Goal: Task Accomplishment & Management: Manage account settings

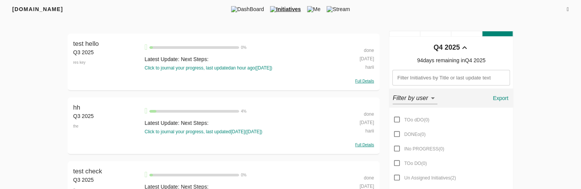
click at [367, 49] on div "done" at bounding box center [351, 49] width 45 height 8
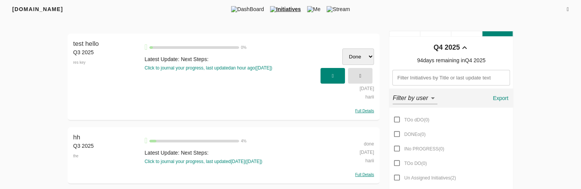
click at [365, 58] on select "TOo dDO DONEo INo PROGRESS TOo DO Un Assigned Initiatives Done Inprogress To Do" at bounding box center [358, 56] width 32 height 16
click at [342, 48] on select "TOo dDO DONEo INo PROGRESS TOo DO Un Assigned Initiatives Done Inprogress To Do" at bounding box center [358, 56] width 32 height 16
click at [347, 58] on select "TOo dDO DONEo INo PROGRESS TOo DO Un Assigned Initiatives Done Inprogress To Do" at bounding box center [358, 56] width 32 height 16
select select "todo"
click at [342, 48] on select "TOo dDO DONEo INo PROGRESS TOo DO Un Assigned Initiatives Done Inprogress To Do" at bounding box center [358, 56] width 32 height 16
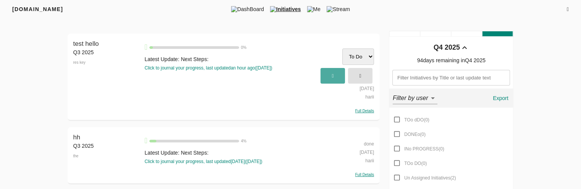
click at [339, 77] on span "button" at bounding box center [332, 75] width 17 height 13
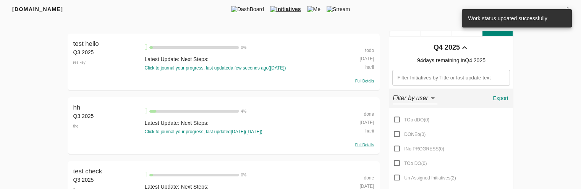
click at [371, 50] on div "todo" at bounding box center [351, 49] width 45 height 8
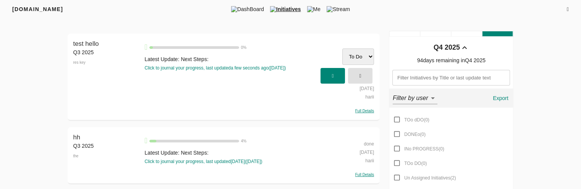
click at [361, 61] on select "TOo dDO DONEo INo PROGRESS TOo DO Un Assigned Initiatives Done Inprogress To Do" at bounding box center [358, 56] width 32 height 16
select select "done"
click at [342, 48] on select "TOo dDO DONEo INo PROGRESS TOo DO Un Assigned Initiatives Done Inprogress To Do" at bounding box center [358, 56] width 32 height 16
click at [341, 73] on span "button" at bounding box center [332, 75] width 17 height 13
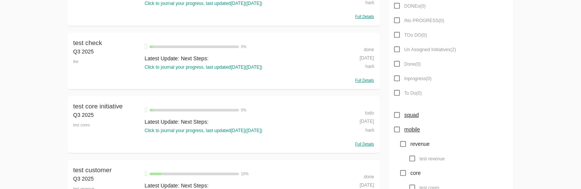
scroll to position [131, 0]
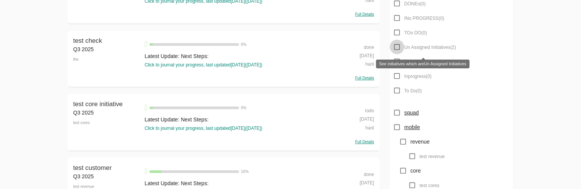
click at [398, 46] on input "Un Assigned Initiatives ( 2 )" at bounding box center [396, 47] width 15 height 15
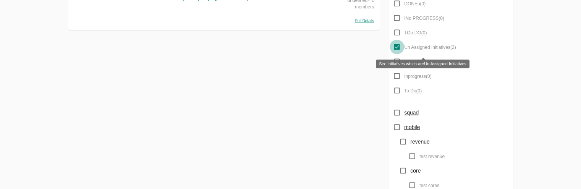
click at [398, 46] on input "Un Assigned Initiatives ( 2 )" at bounding box center [396, 47] width 15 height 15
checkbox input "false"
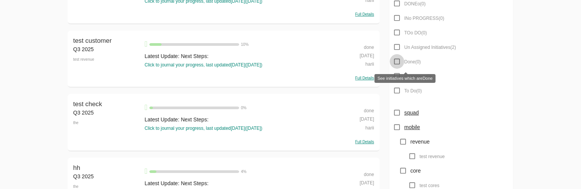
click at [395, 62] on input "Done ( 0 )" at bounding box center [396, 61] width 15 height 15
checkbox input "false"
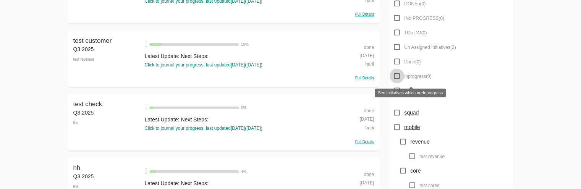
click at [394, 72] on input "Inprogress ( 0 )" at bounding box center [396, 76] width 15 height 15
checkbox input "true"
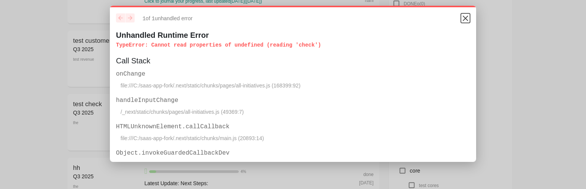
click at [461, 23] on icon "Close" at bounding box center [465, 18] width 9 height 9
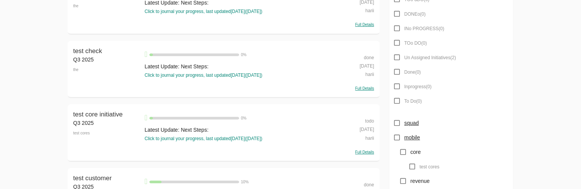
scroll to position [186, 0]
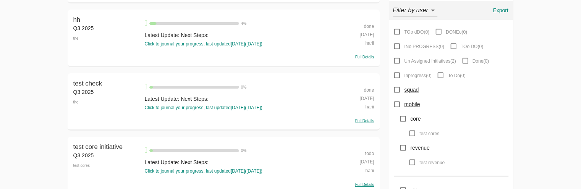
scroll to position [75, 0]
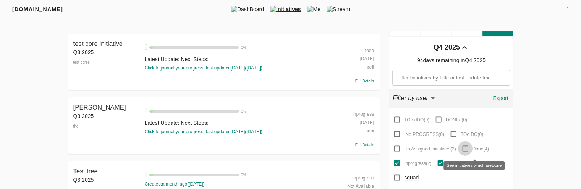
click at [467, 150] on input "Done ( 4 )" at bounding box center [465, 148] width 15 height 15
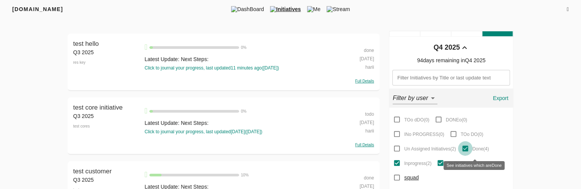
click at [467, 150] on input "Done ( 4 )" at bounding box center [465, 148] width 15 height 15
checkbox input "false"
